Goal: Information Seeking & Learning: Learn about a topic

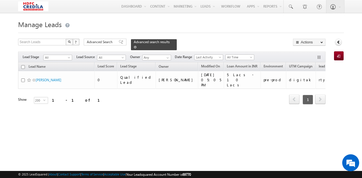
click at [136, 46] on span at bounding box center [135, 47] width 3 height 3
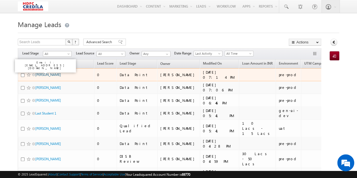
click at [51, 73] on link "[PERSON_NAME]" at bounding box center [48, 75] width 26 height 4
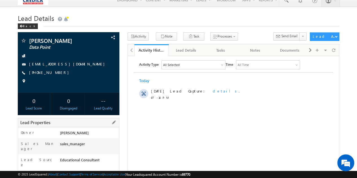
scroll to position [6, 0]
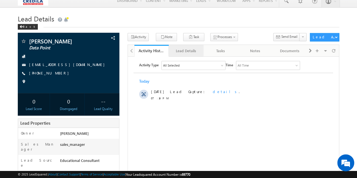
click at [186, 51] on div "Lead Details" at bounding box center [185, 50] width 25 height 7
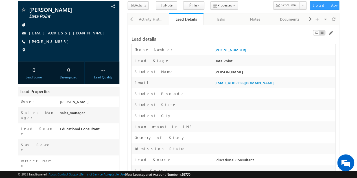
scroll to position [37, 0]
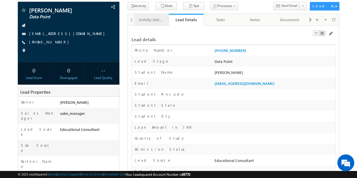
click at [152, 18] on div "Activity History" at bounding box center [151, 19] width 25 height 7
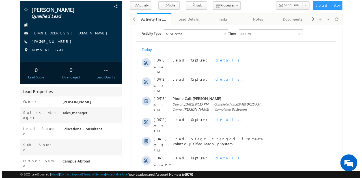
scroll to position [37, 0]
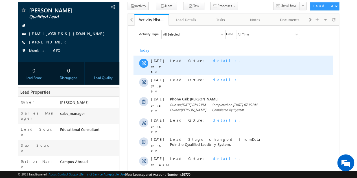
click at [213, 60] on span "details" at bounding box center [226, 60] width 26 height 5
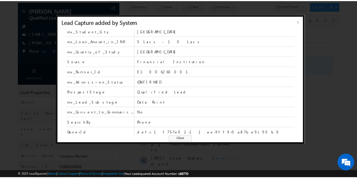
scroll to position [64, 0]
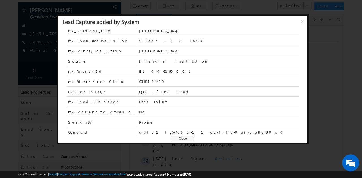
click at [136, 153] on div at bounding box center [181, 89] width 362 height 178
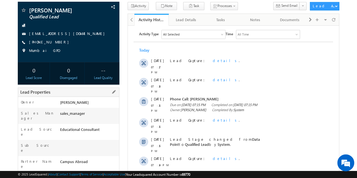
scroll to position [127, 0]
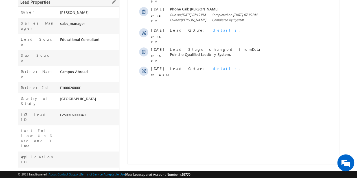
drag, startPoint x: 88, startPoint y: 90, endPoint x: 59, endPoint y: 91, distance: 28.3
click at [59, 112] on div "L250916000040" at bounding box center [88, 116] width 61 height 8
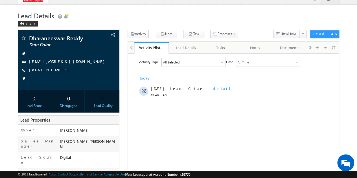
scroll to position [127, 0]
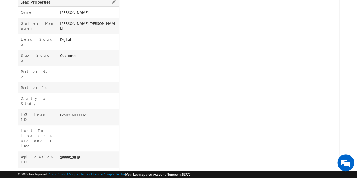
drag, startPoint x: 89, startPoint y: 92, endPoint x: 59, endPoint y: 92, distance: 30.2
click at [59, 112] on div "L250916000002" at bounding box center [88, 116] width 61 height 8
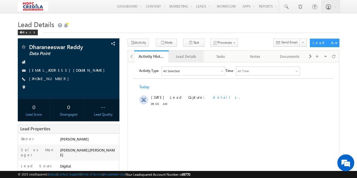
click at [186, 57] on div "Lead Details" at bounding box center [185, 56] width 25 height 7
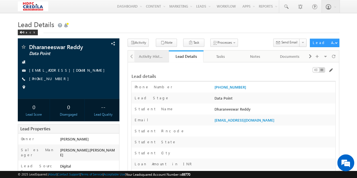
click at [151, 60] on link "Activity History" at bounding box center [151, 57] width 35 height 12
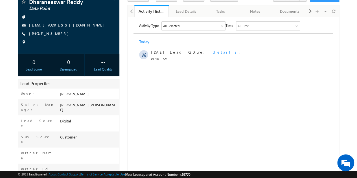
scroll to position [36, 0]
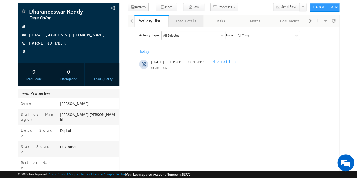
click at [191, 19] on div "Lead Details" at bounding box center [185, 21] width 25 height 7
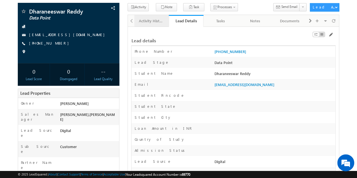
scroll to position [0, 0]
click at [153, 19] on div "Activity History" at bounding box center [151, 21] width 25 height 7
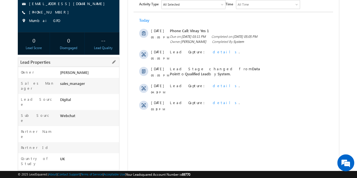
scroll to position [103, 0]
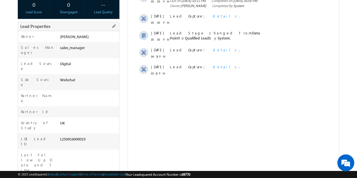
drag, startPoint x: 87, startPoint y: 114, endPoint x: 59, endPoint y: 114, distance: 27.7
click at [59, 136] on div "L250916000019" at bounding box center [88, 140] width 61 height 8
